Goal: Understand process/instructions

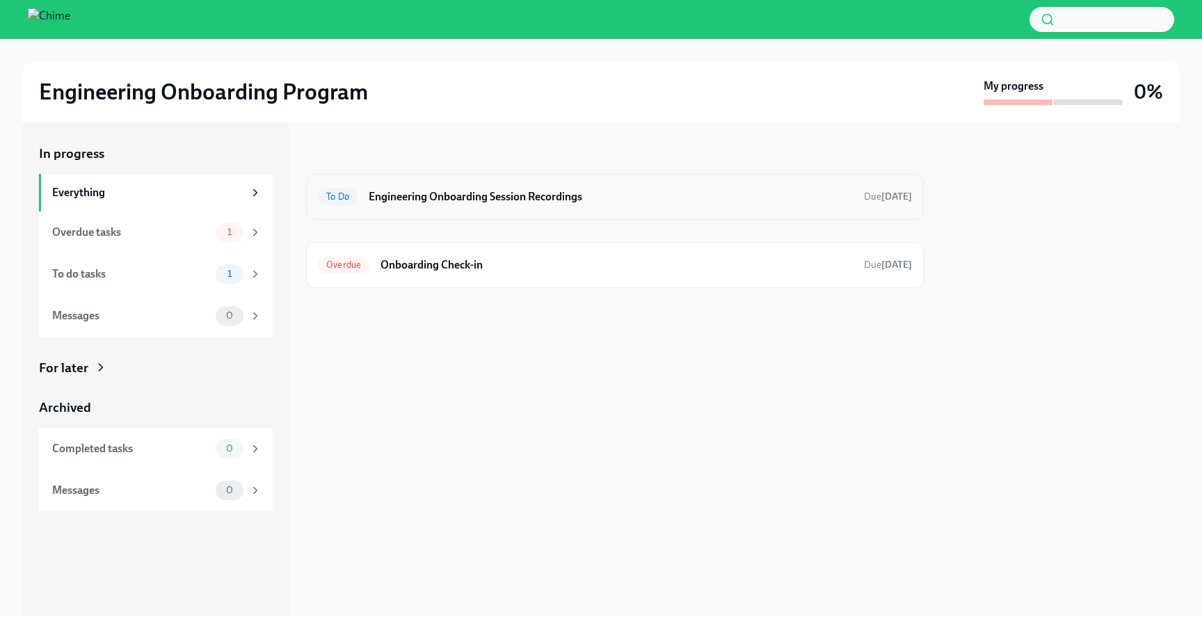
click at [551, 191] on h6 "Engineering Onboarding Session Recordings" at bounding box center [611, 196] width 484 height 15
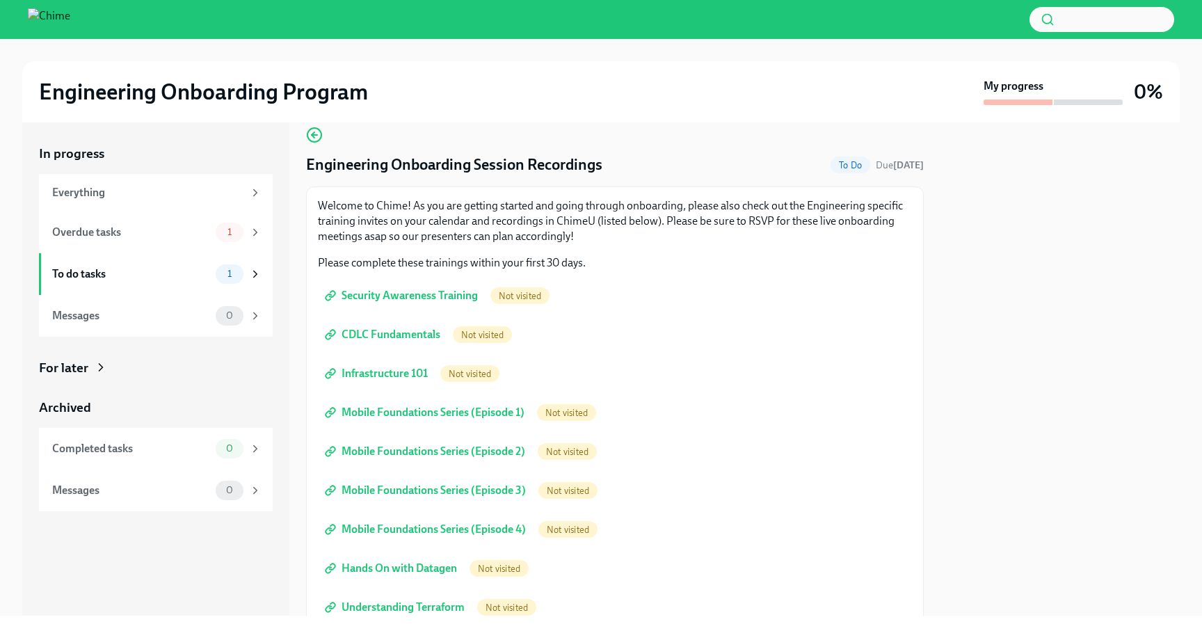
scroll to position [31, 0]
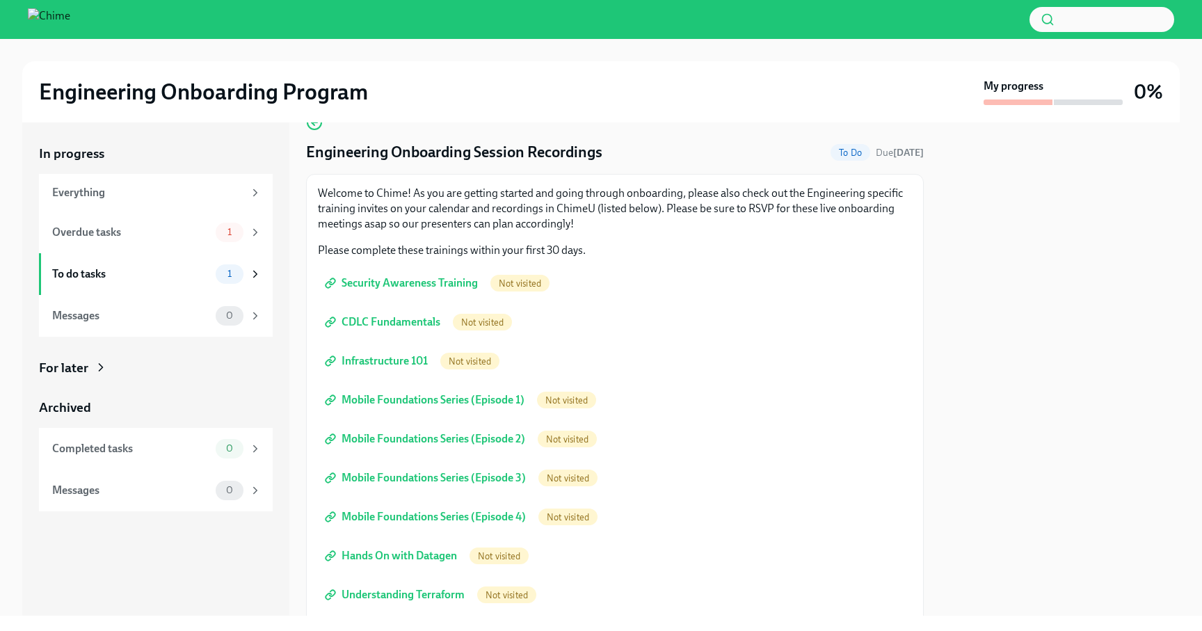
click at [425, 285] on span "Security Awareness Training" at bounding box center [403, 283] width 150 height 14
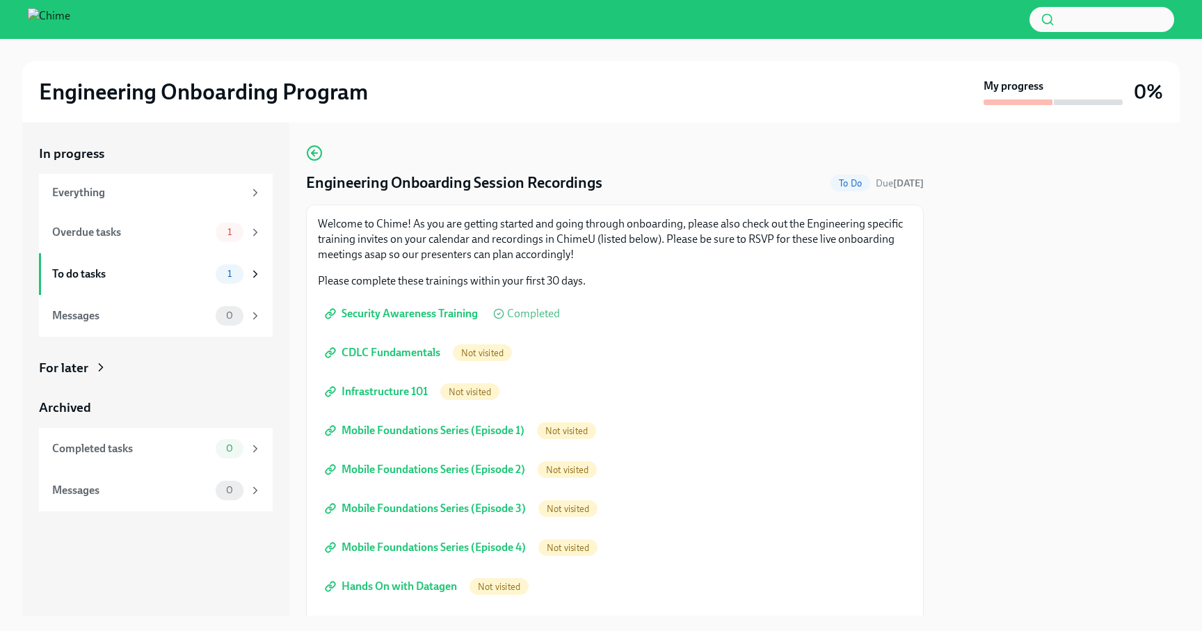
click at [428, 353] on span "CDLC Fundamentals" at bounding box center [384, 353] width 113 height 14
click at [411, 390] on span "Infrastructure 101" at bounding box center [378, 392] width 100 height 14
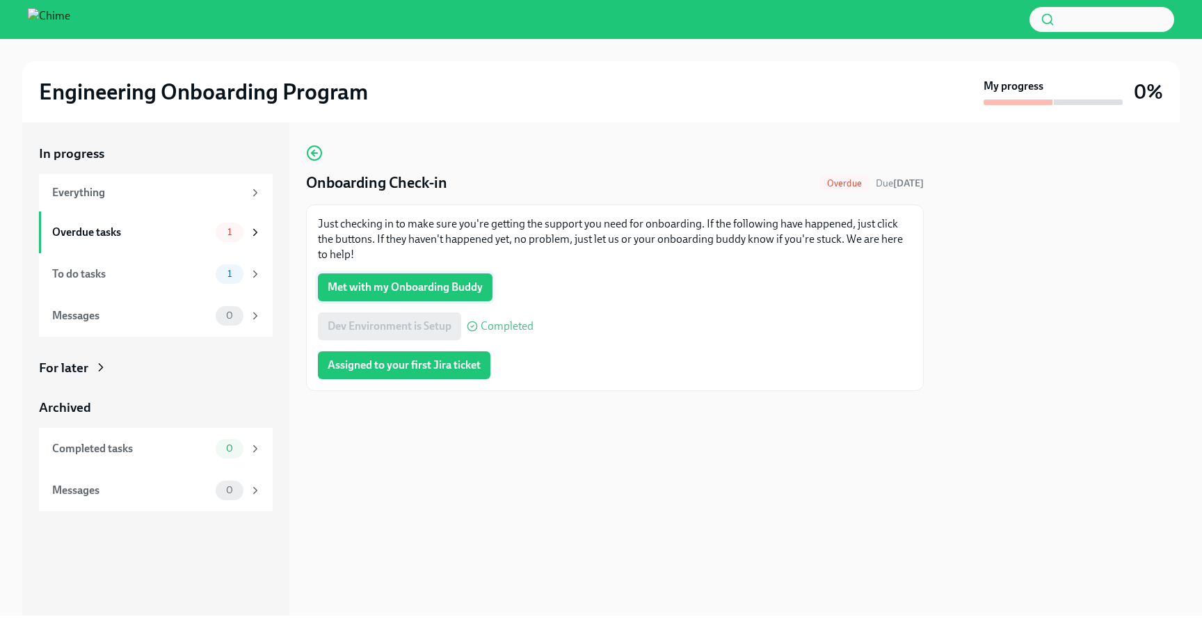
click at [337, 285] on span "Met with my Onboarding Buddy" at bounding box center [405, 287] width 155 height 14
